Goal: Task Accomplishment & Management: Complete application form

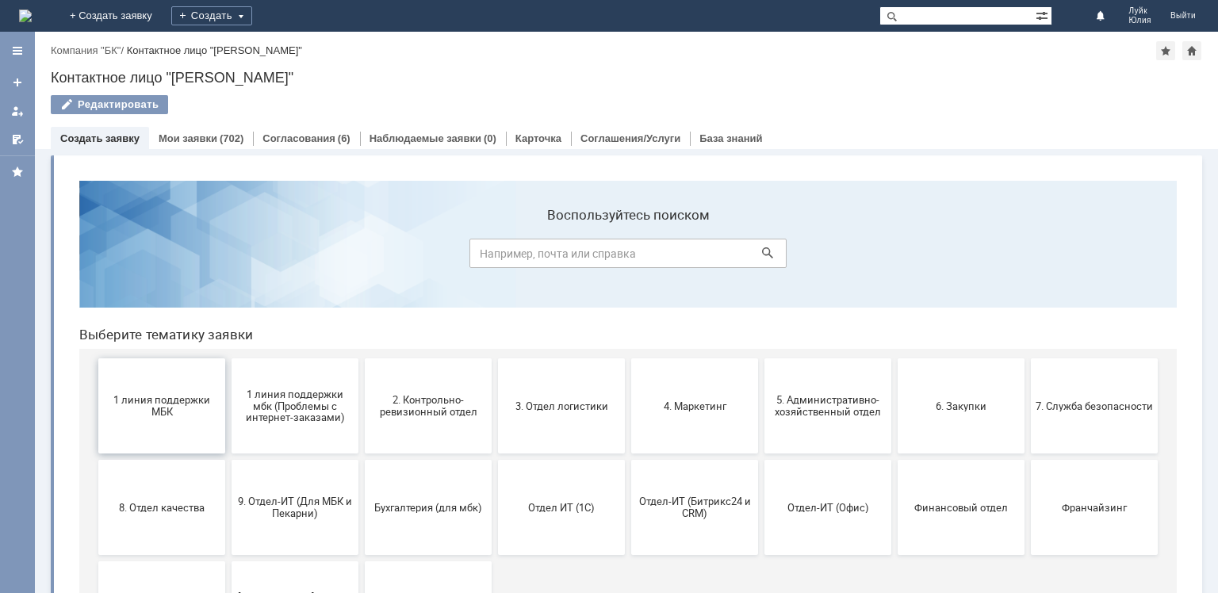
click at [153, 390] on button "1 линия поддержки МБК" at bounding box center [161, 405] width 127 height 95
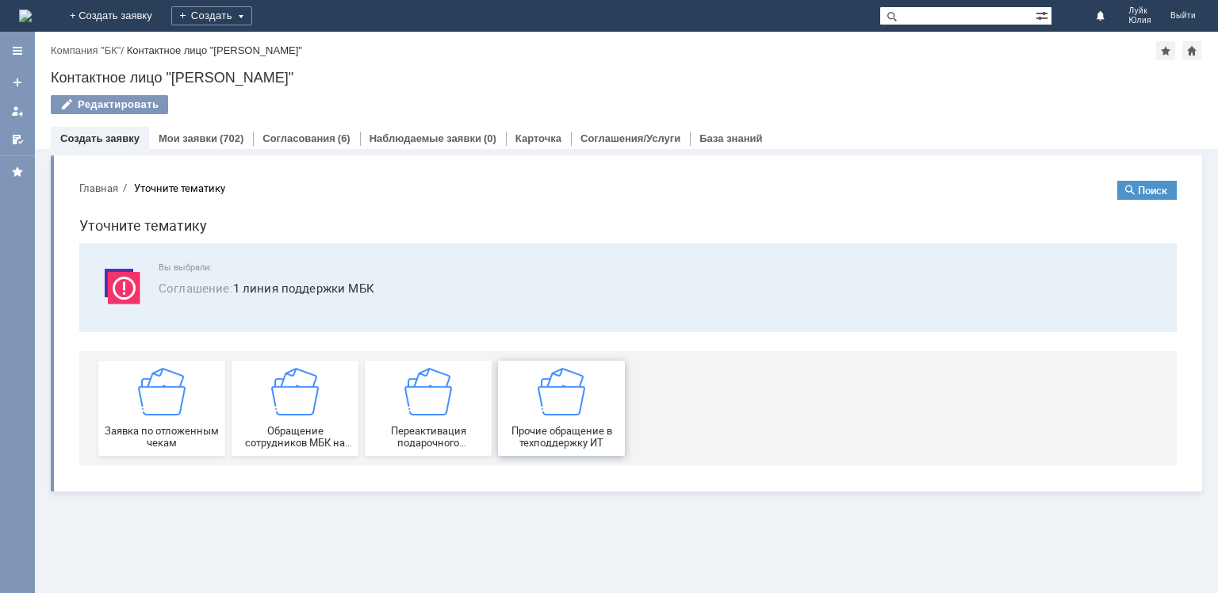
click at [565, 410] on img at bounding box center [562, 392] width 48 height 48
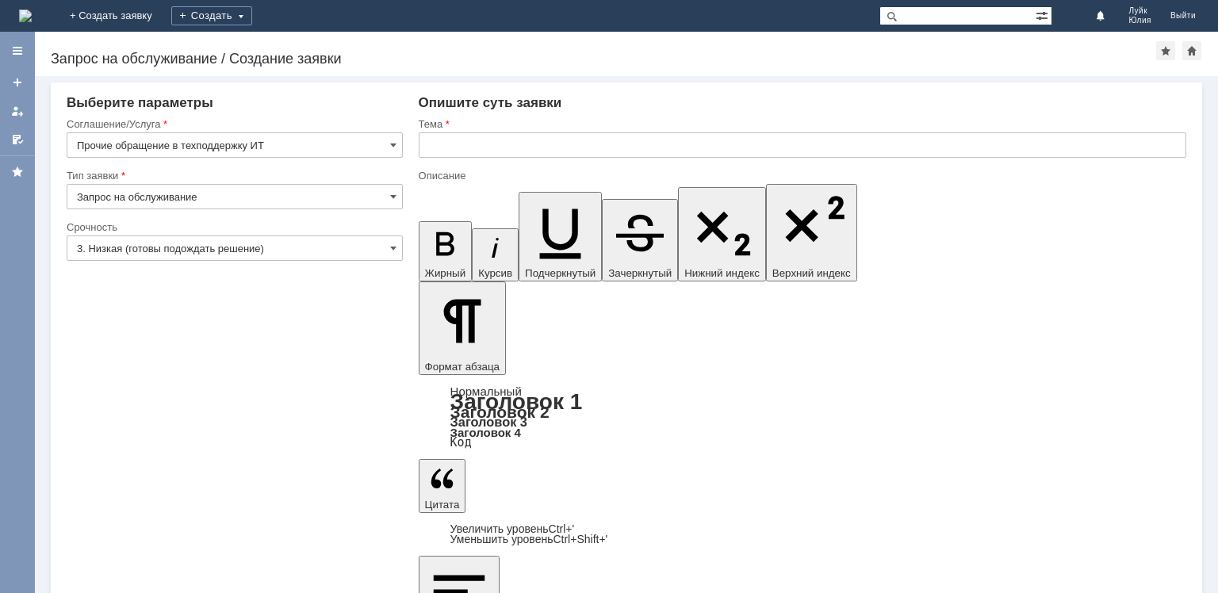
click at [447, 130] on div "Тема" at bounding box center [803, 124] width 768 height 15
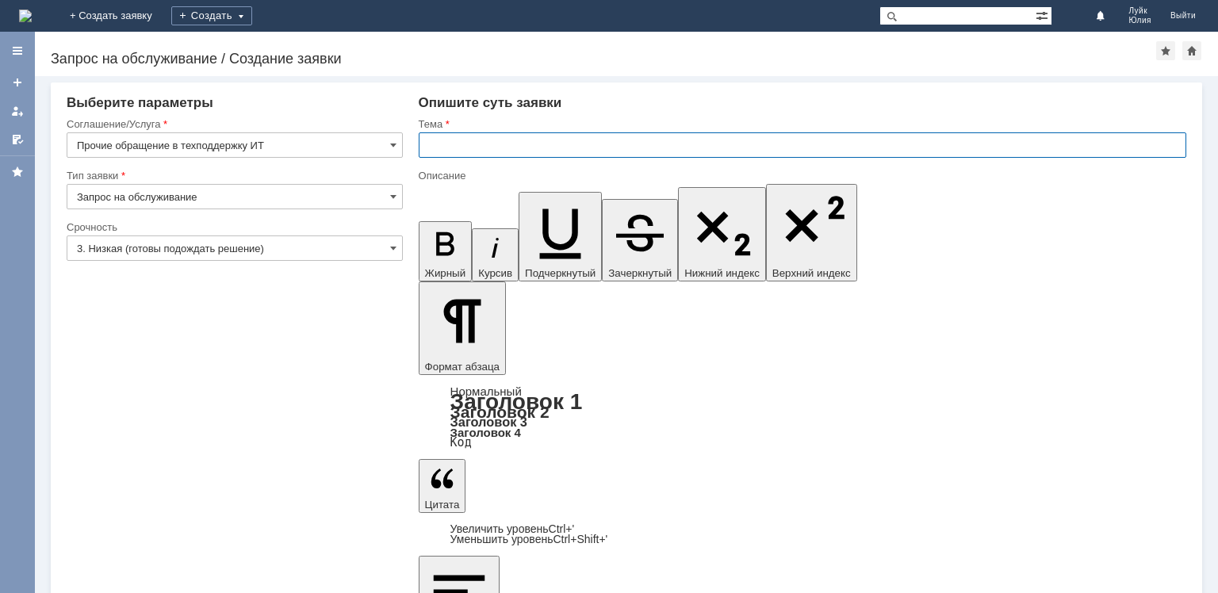
click at [448, 137] on input "text" at bounding box center [803, 144] width 768 height 25
type input "заявка на доступ в 1С во все МБК СПб Малюгина и персональный штрих-код"
